Goal: Information Seeking & Learning: Learn about a topic

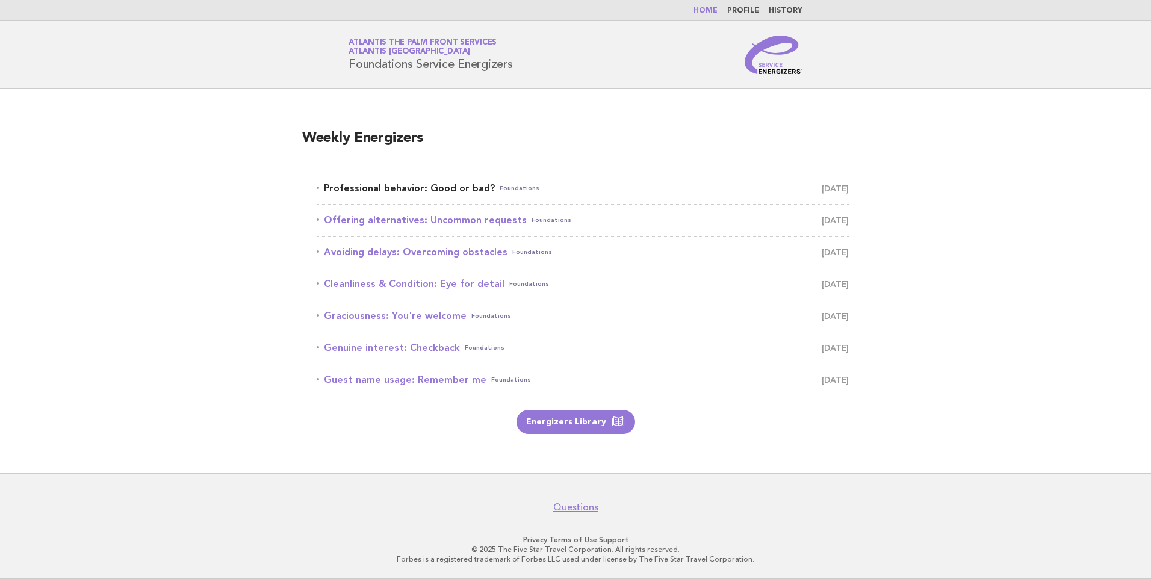
click at [409, 190] on link "Professional behavior: Good or bad? Foundations October 3" at bounding box center [583, 188] width 532 height 17
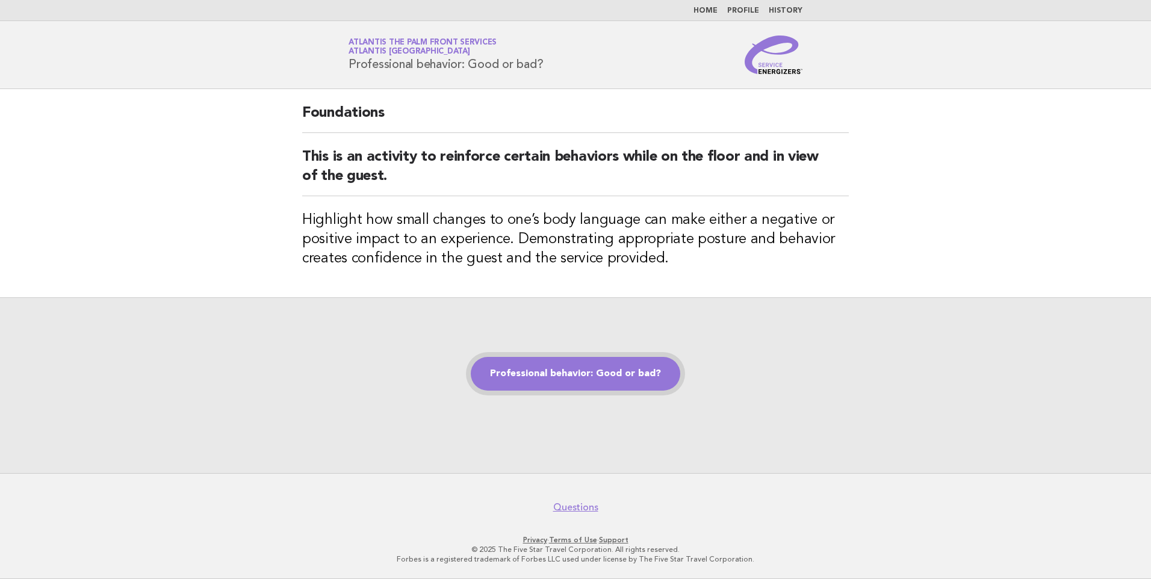
click at [578, 370] on link "Professional behavior: Good or bad?" at bounding box center [575, 374] width 209 height 34
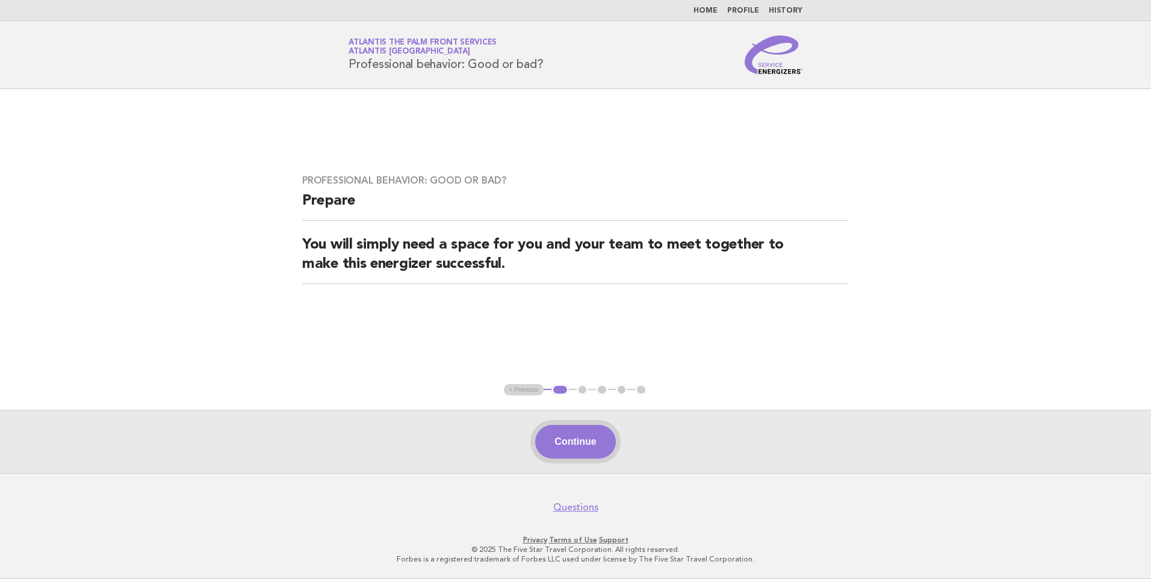
click at [595, 440] on button "Continue" at bounding box center [575, 442] width 80 height 34
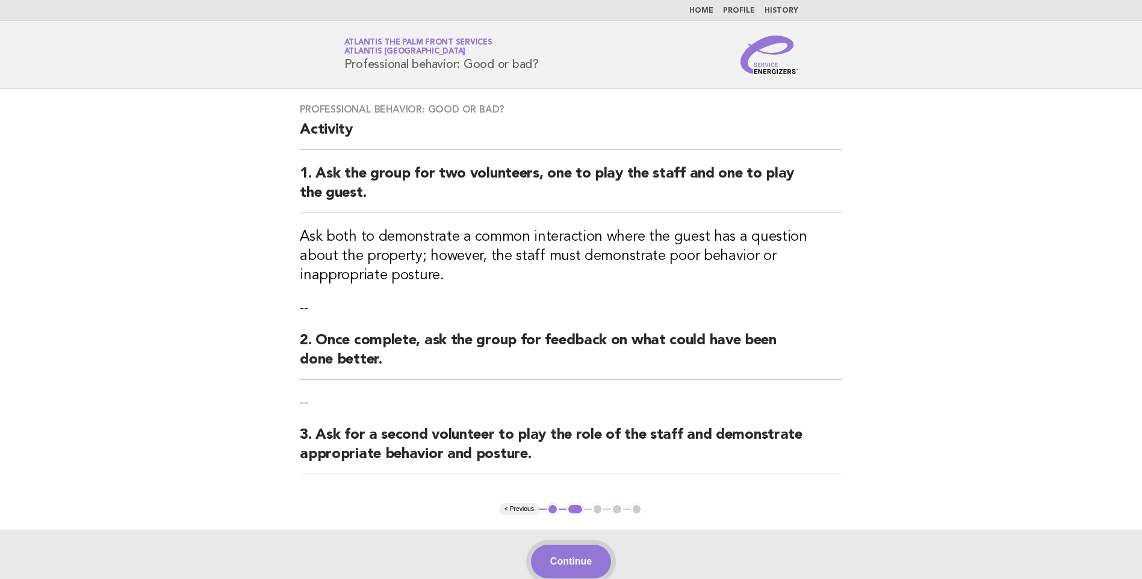
click at [599, 556] on button "Continue" at bounding box center [571, 562] width 80 height 34
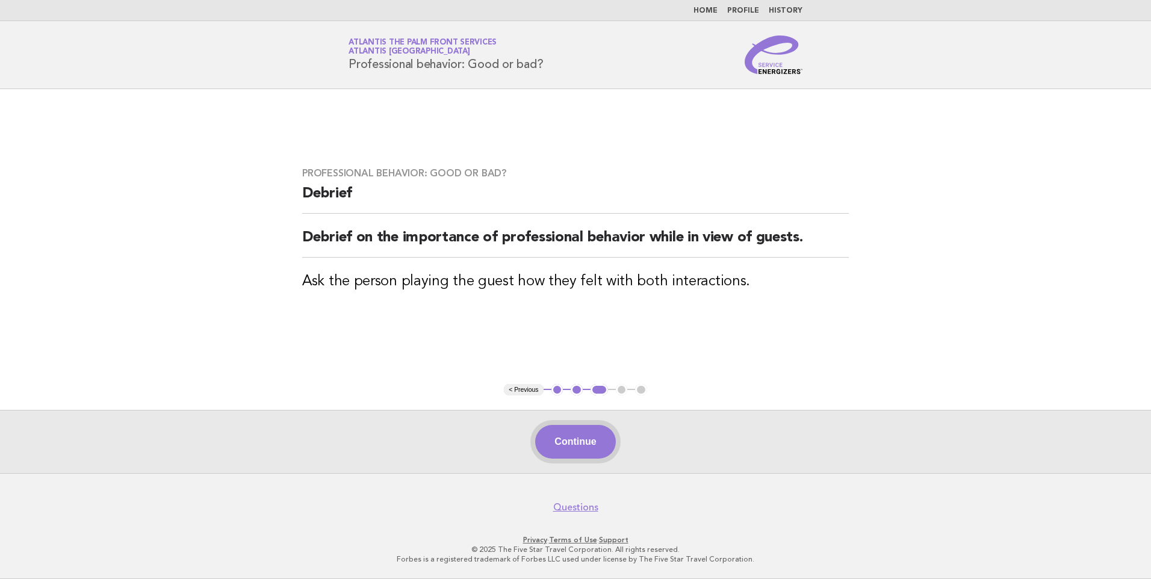
click at [568, 434] on button "Continue" at bounding box center [575, 442] width 80 height 34
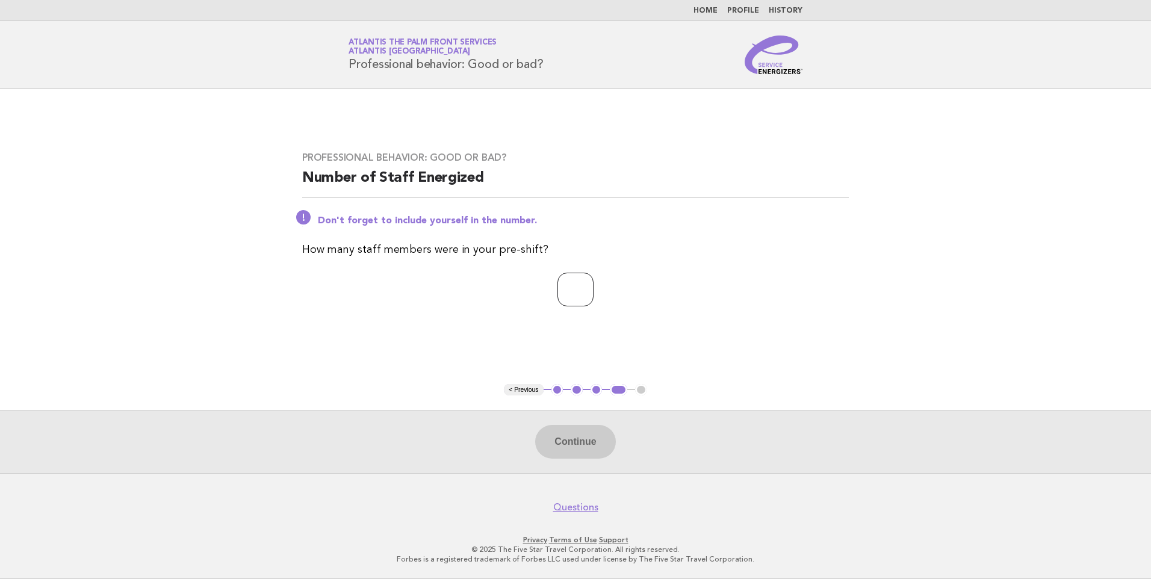
click at [572, 288] on input "number" at bounding box center [575, 290] width 36 height 34
type input "*"
click at [601, 432] on button "Continue" at bounding box center [575, 442] width 80 height 34
